Goal: Task Accomplishment & Management: Use online tool/utility

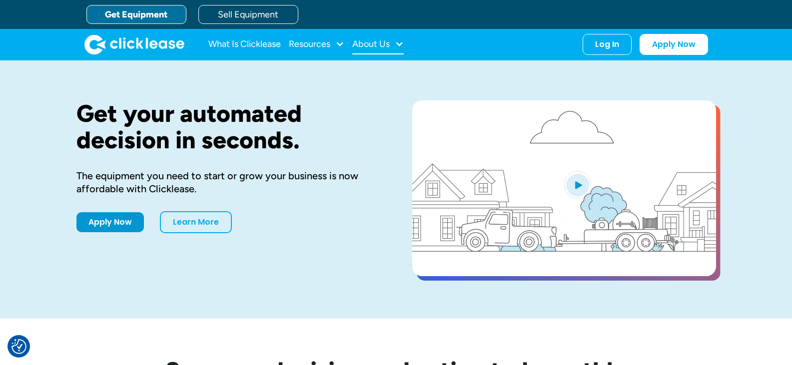
click at [375, 44] on div "About Us" at bounding box center [370, 44] width 37 height 0
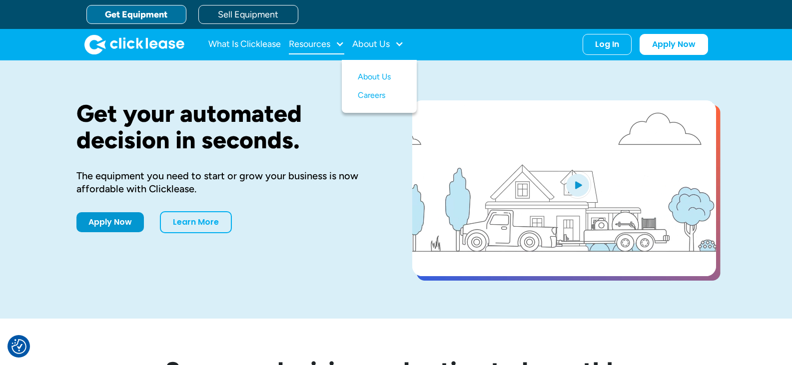
click at [333, 45] on div "Resources" at bounding box center [316, 44] width 55 height 20
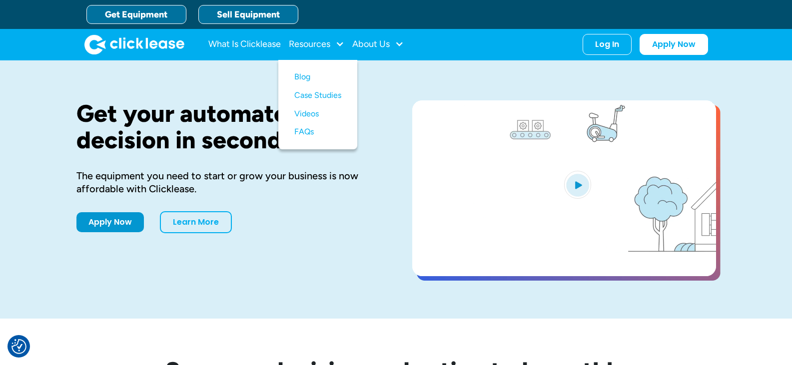
click at [215, 16] on link "Sell Equipment" at bounding box center [248, 14] width 100 height 19
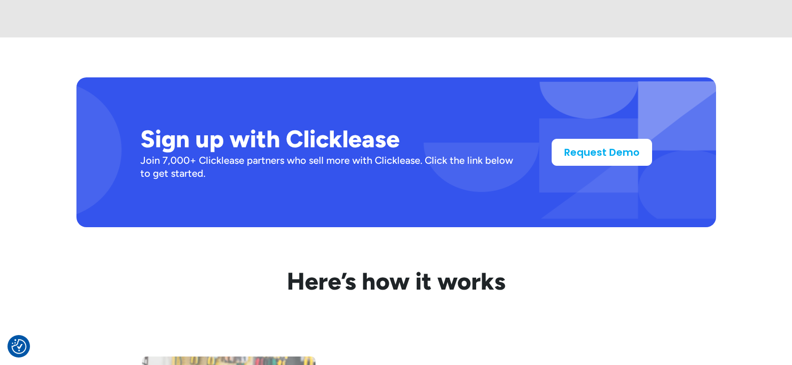
scroll to position [823, 0]
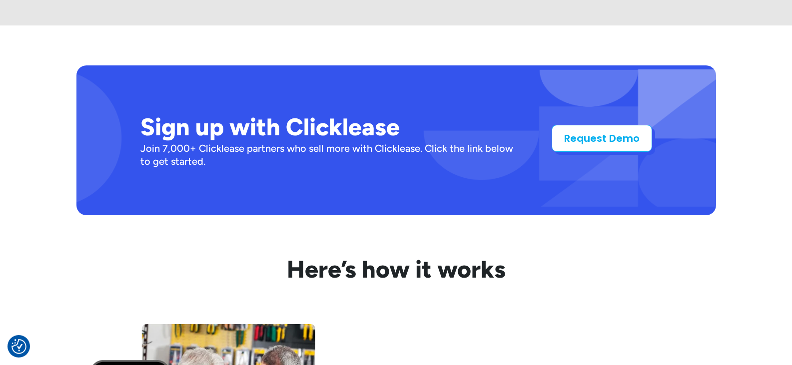
click at [601, 139] on link "Request Demo" at bounding box center [602, 138] width 100 height 27
